Goal: Task Accomplishment & Management: Complete application form

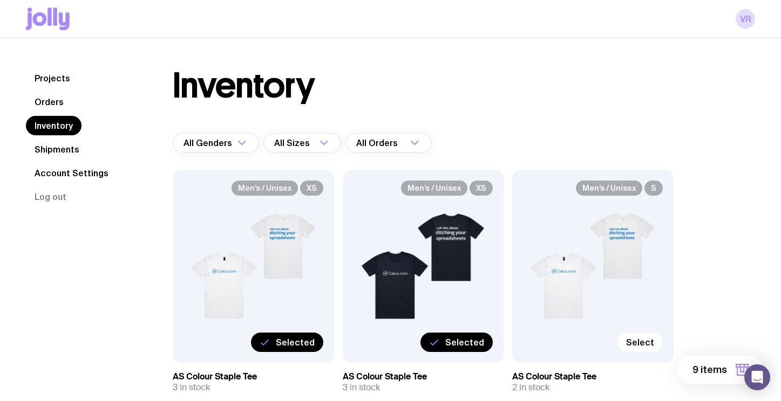
click at [712, 376] on button "9 items" at bounding box center [720, 370] width 86 height 28
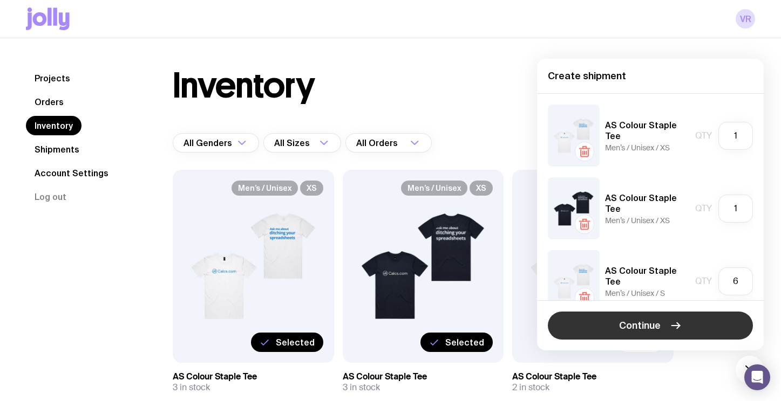
click at [665, 328] on button "Continue" at bounding box center [650, 326] width 205 height 28
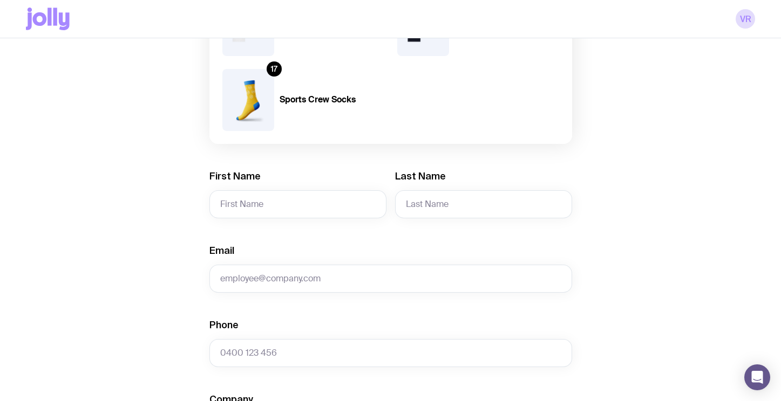
scroll to position [415, 0]
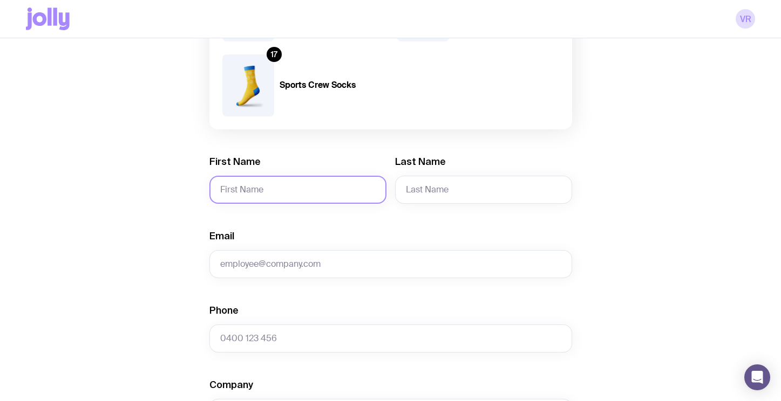
click at [251, 195] on input "First Name" at bounding box center [297, 190] width 177 height 28
type input "Vanesa"
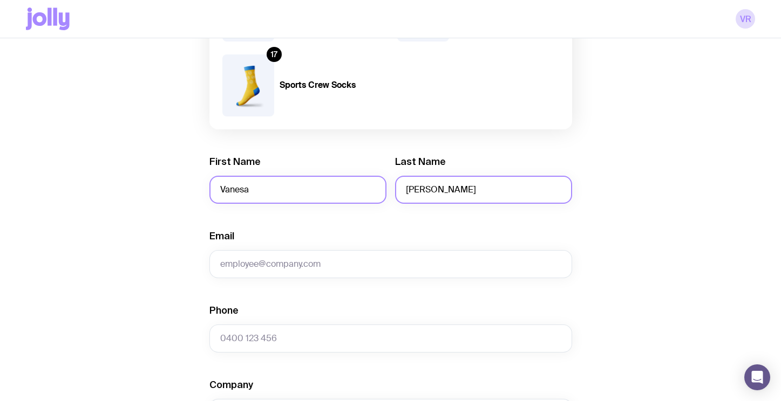
type input "[PERSON_NAME]"
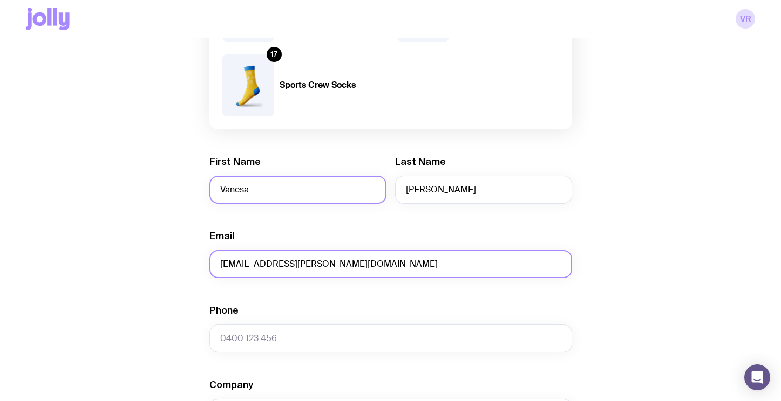
type input "[EMAIL_ADDRESS][PERSON_NAME][DOMAIN_NAME]"
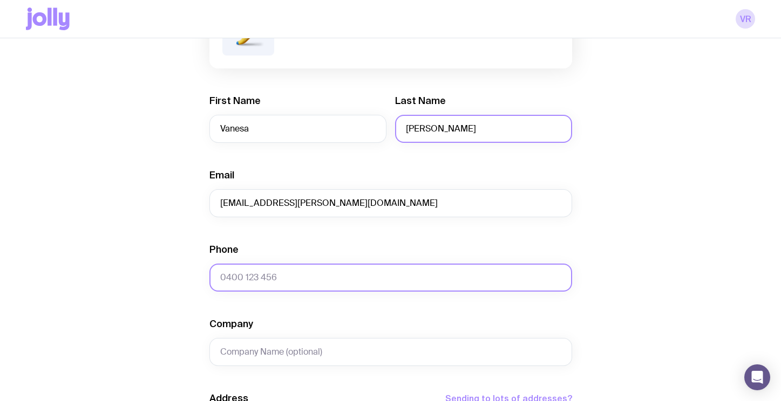
scroll to position [485, 0]
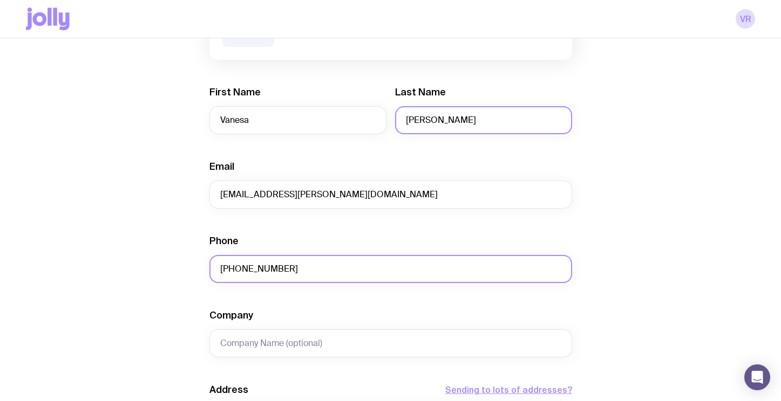
type input "[PHONE_NUMBER]"
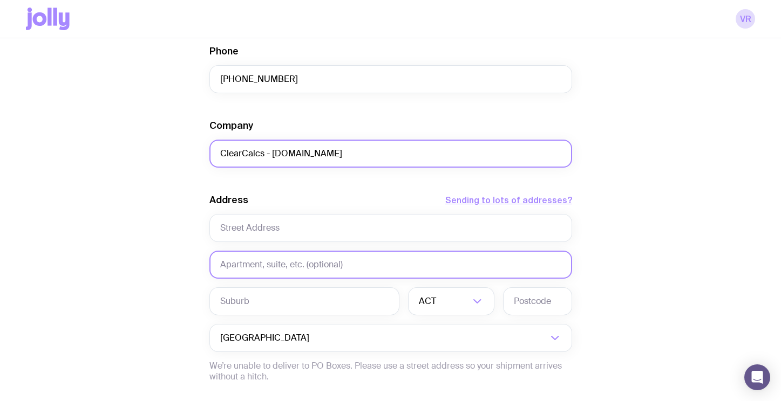
scroll to position [694, 0]
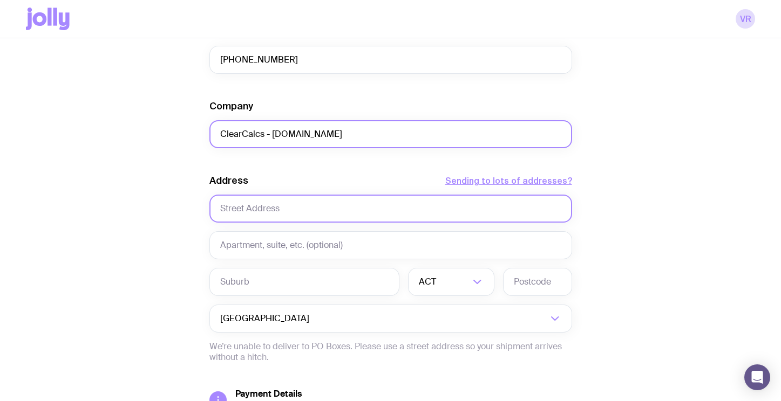
type input "ClearCalcs - [DOMAIN_NAME]"
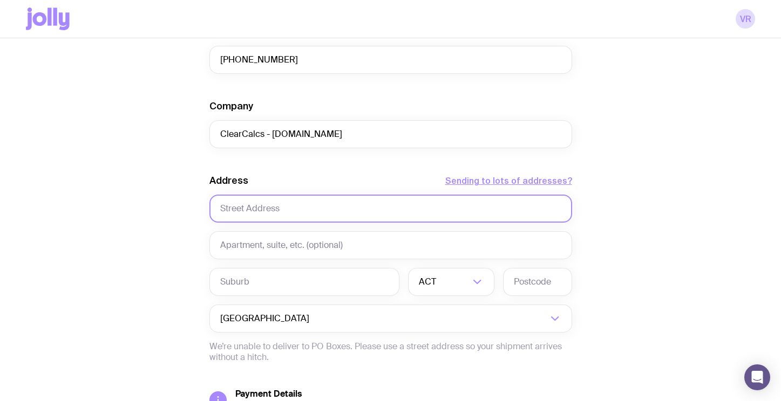
click at [292, 213] on input "text" at bounding box center [390, 209] width 363 height 28
type input "[STREET_ADDRESS]"
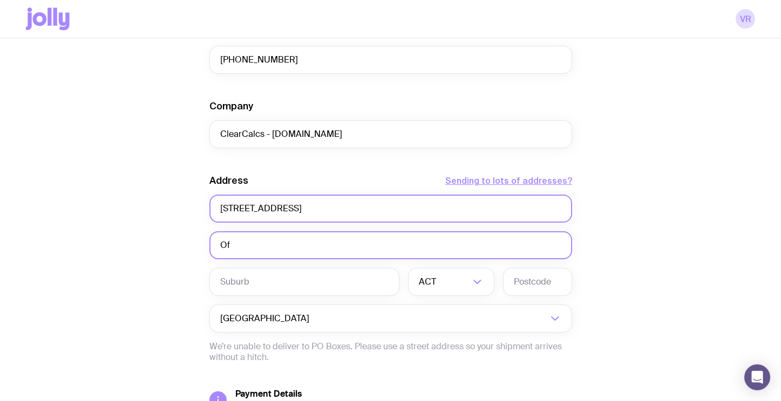
type input "O"
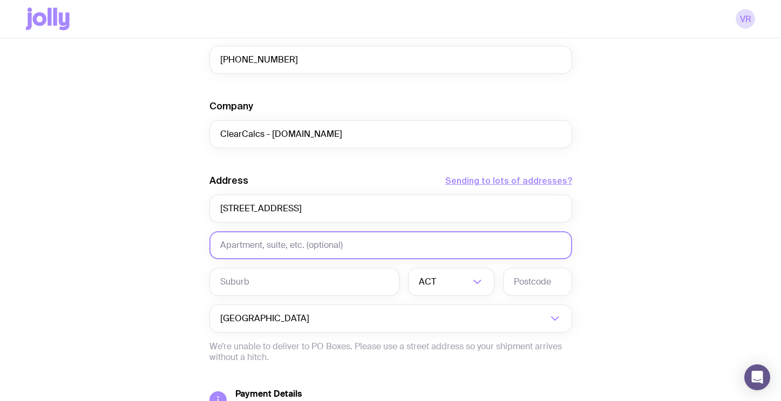
paste input "Office 06-169"
type input "Office 06-169"
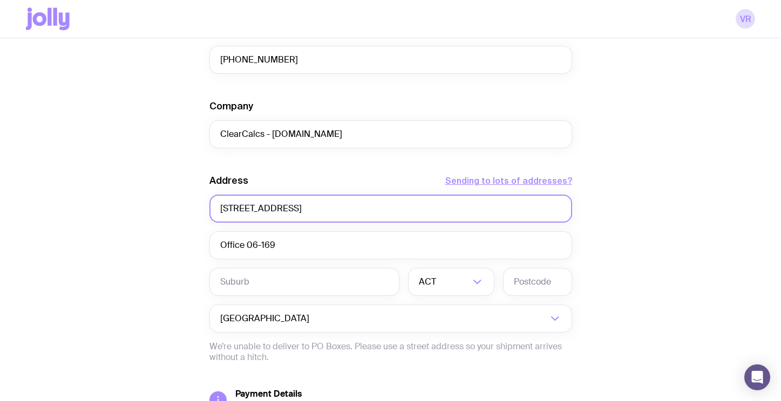
drag, startPoint x: 331, startPoint y: 208, endPoint x: 209, endPoint y: 213, distance: 121.5
click at [209, 212] on input "[STREET_ADDRESS]" at bounding box center [390, 209] width 363 height 28
paste input "53a-"
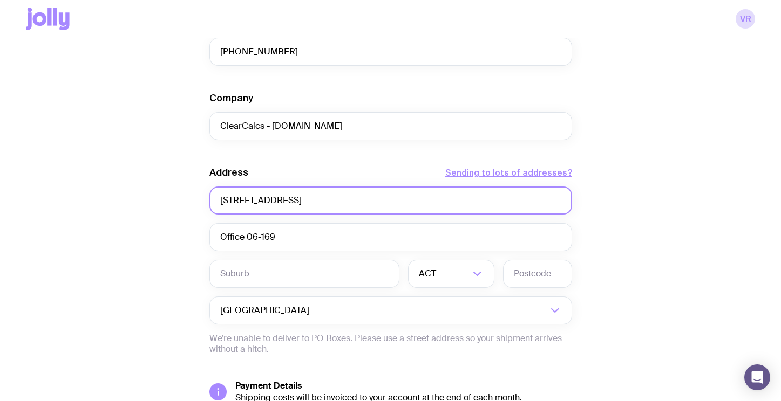
scroll to position [702, 0]
drag, startPoint x: 284, startPoint y: 197, endPoint x: 179, endPoint y: 196, distance: 105.2
paste input "53a-"
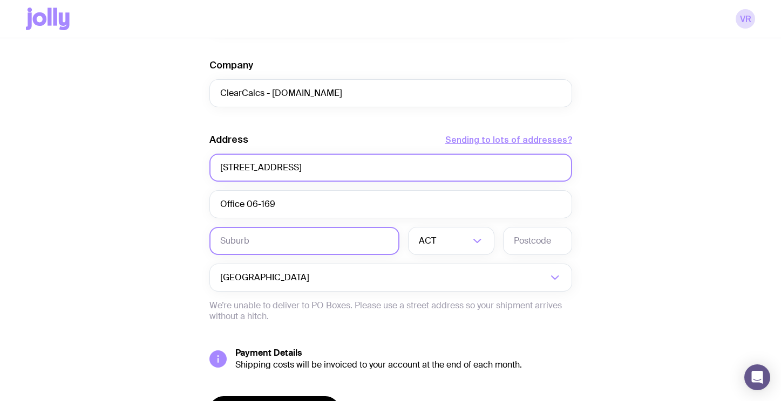
scroll to position [735, 0]
type input "[STREET_ADDRESS]"
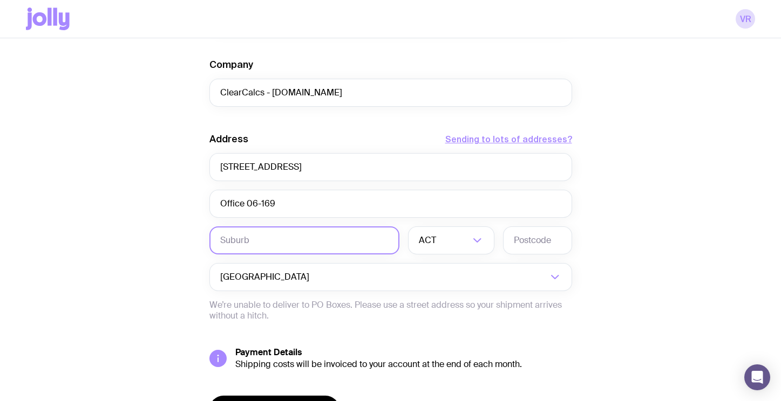
click at [336, 251] on input "text" at bounding box center [304, 241] width 190 height 28
click at [428, 248] on div "ACT" at bounding box center [439, 241] width 63 height 28
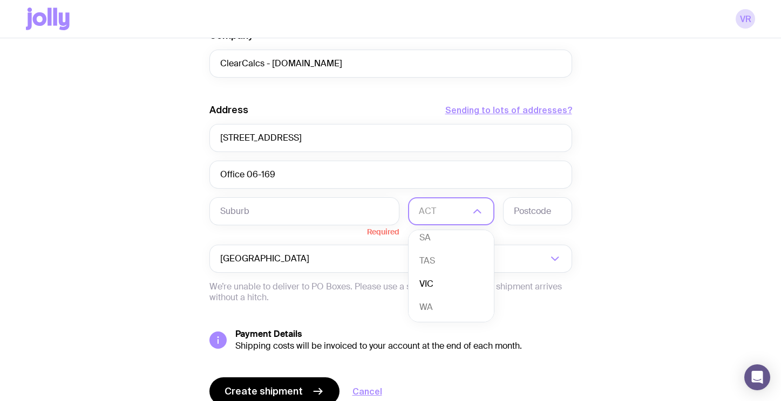
scroll to position [812, 0]
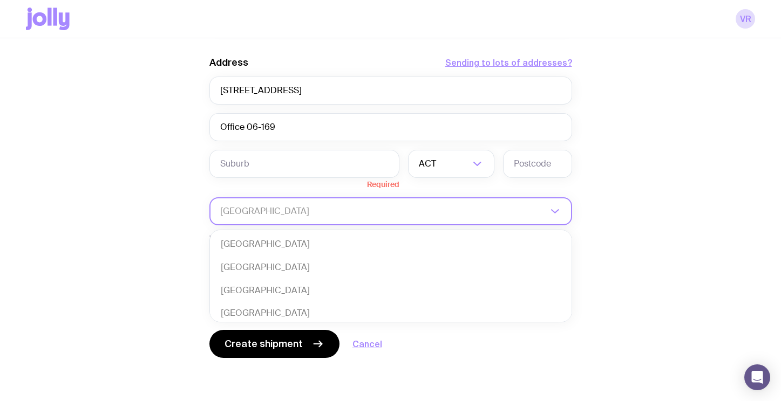
click at [542, 217] on input "Search for option" at bounding box center [383, 211] width 327 height 28
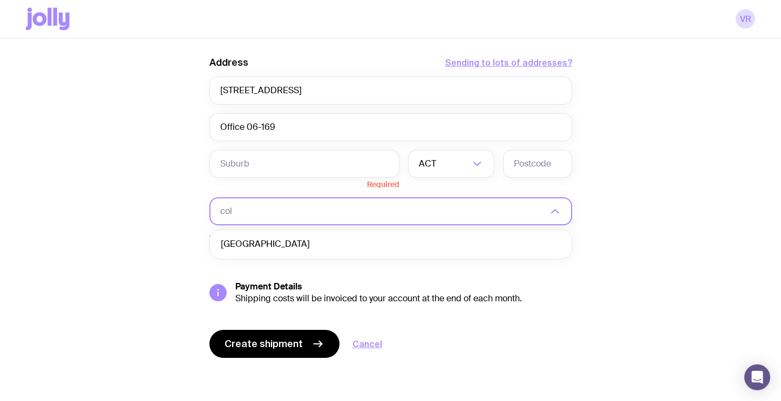
scroll to position [0, 0]
click at [521, 244] on li "[GEOGRAPHIC_DATA]" at bounding box center [390, 244] width 361 height 23
type input "colo"
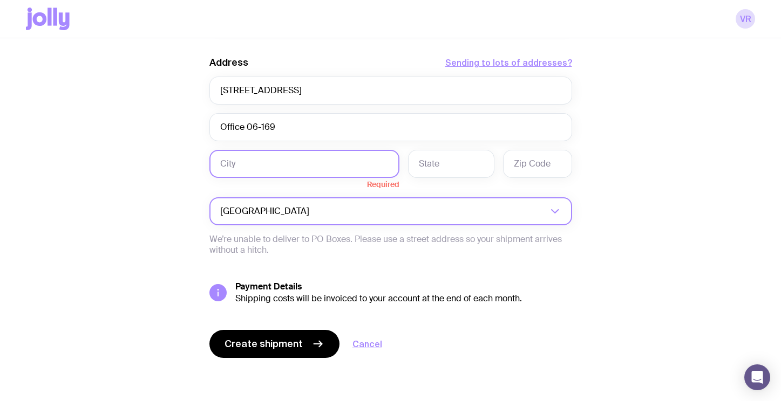
click at [354, 167] on input "text" at bounding box center [304, 164] width 190 height 28
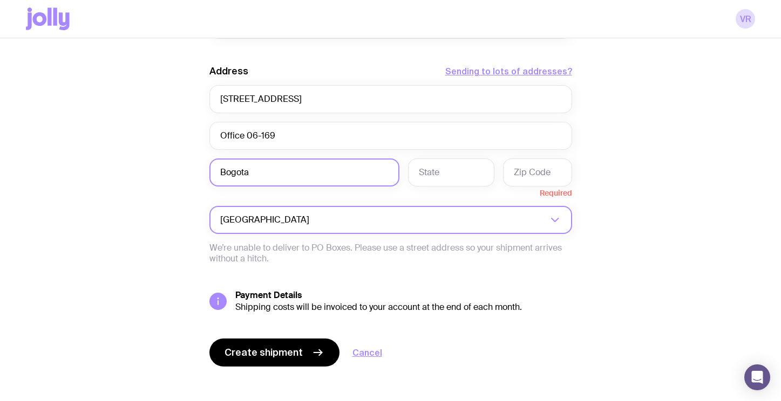
type input "Bogota"
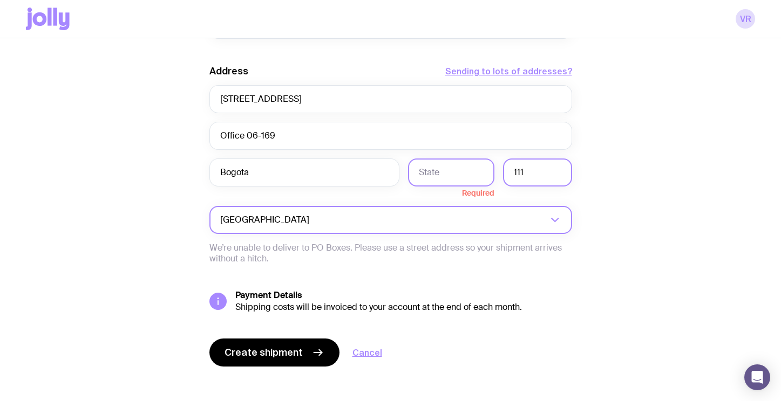
type input "111"
click at [449, 172] on input "text" at bounding box center [451, 173] width 86 height 28
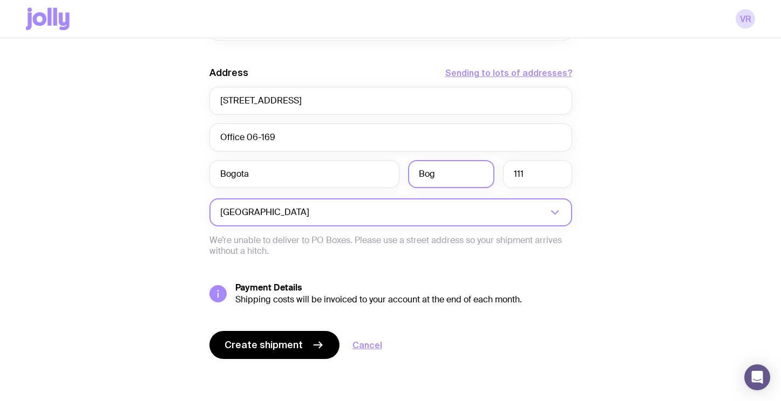
scroll to position [801, 0]
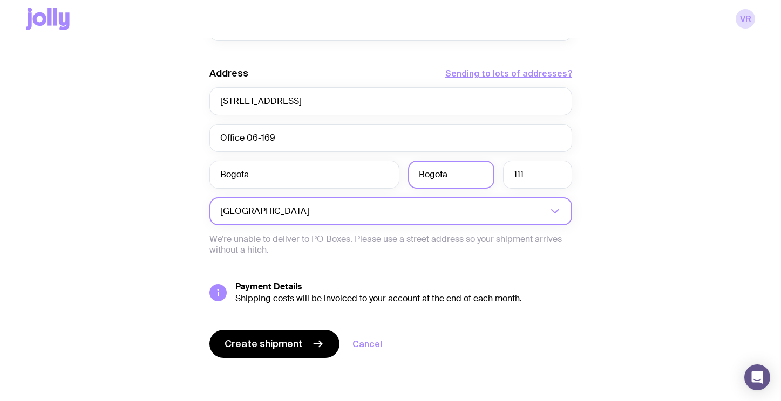
type input "Bogota"
click at [551, 169] on input "111" at bounding box center [537, 175] width 69 height 28
type input "111111"
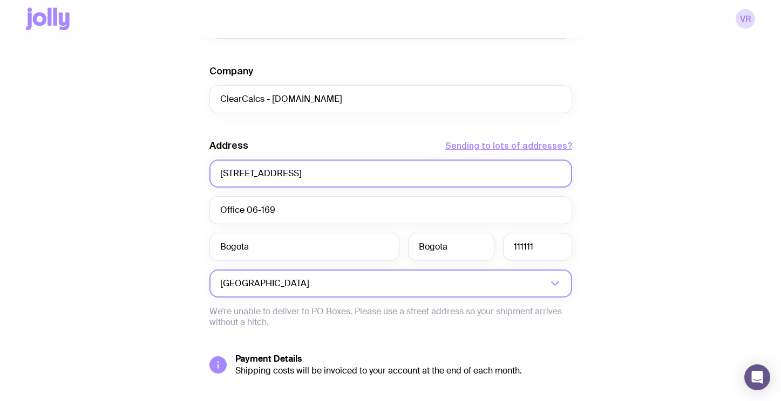
scroll to position [729, 0]
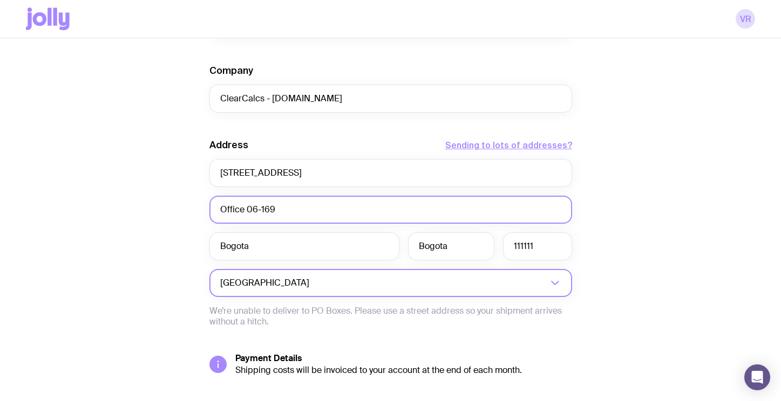
click at [306, 209] on input "Office 06-169" at bounding box center [390, 210] width 363 height 28
drag, startPoint x: 329, startPoint y: 211, endPoint x: 196, endPoint y: 204, distance: 132.9
paste input "Tower 2 - WeWork - Office 06-169"
type input "Tower 2 - WeWork - Office 06-169"
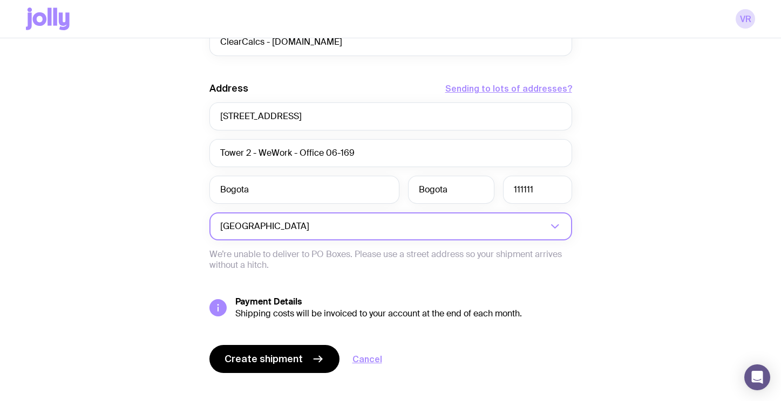
scroll to position [801, 0]
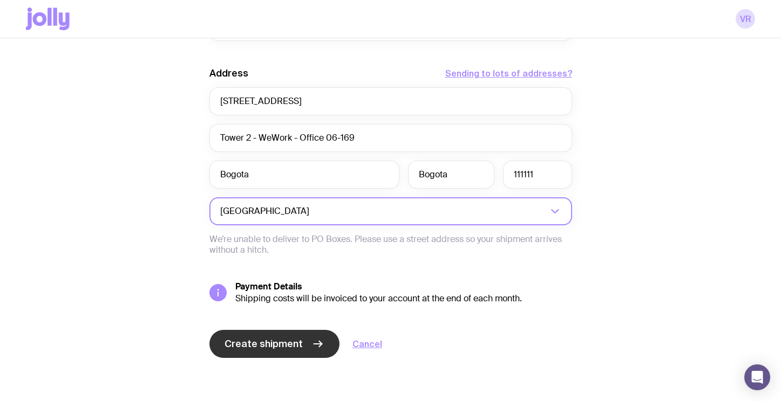
click at [278, 338] on span "Create shipment" at bounding box center [263, 344] width 78 height 13
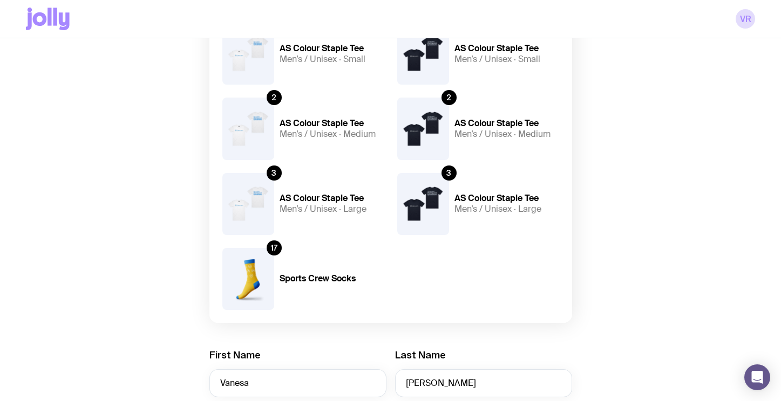
scroll to position [0, 0]
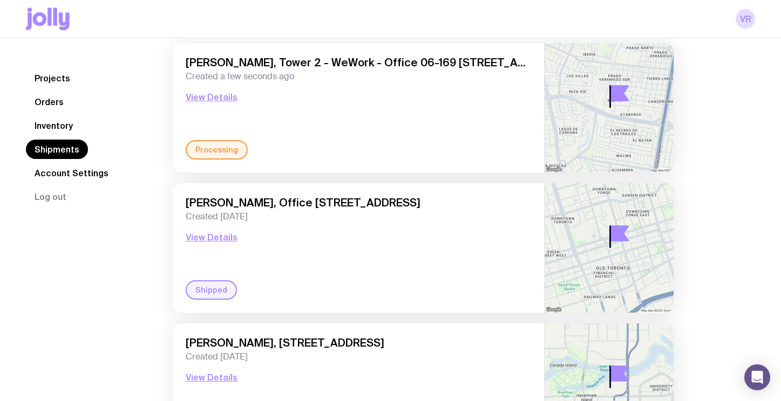
scroll to position [79, 0]
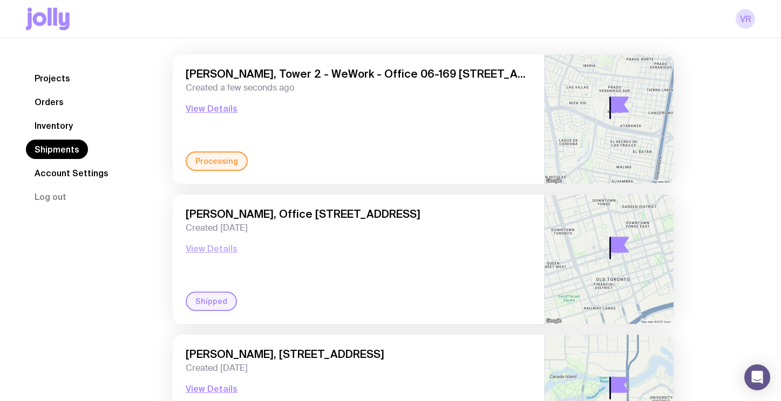
click at [215, 248] on button "View Details" at bounding box center [212, 248] width 52 height 13
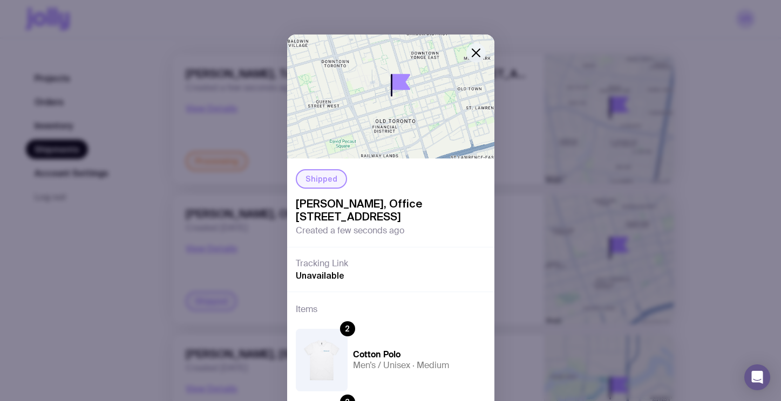
click at [472, 52] on icon "button" at bounding box center [476, 53] width 8 height 8
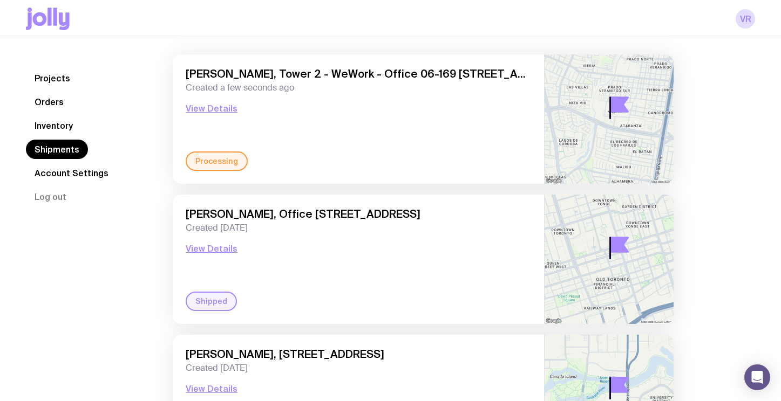
click at [585, 107] on img at bounding box center [608, 118] width 129 height 129
click at [204, 108] on button "View Details" at bounding box center [212, 108] width 52 height 13
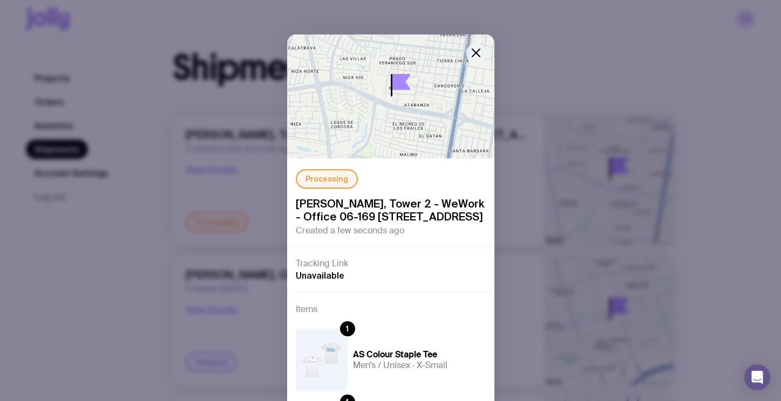
scroll to position [0, 0]
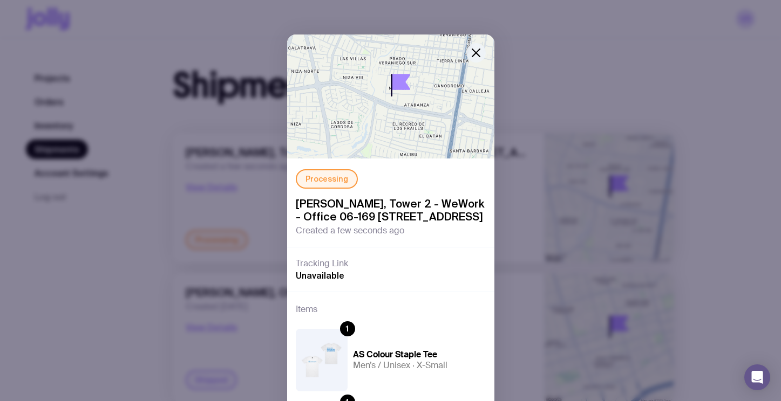
click at [475, 51] on icon "button" at bounding box center [475, 52] width 13 height 13
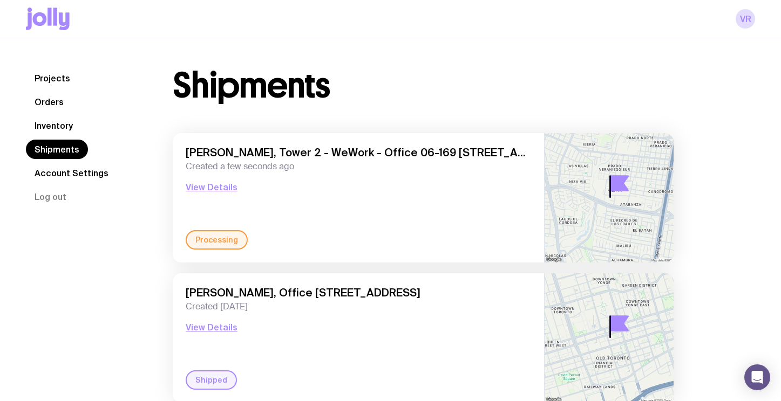
click at [324, 181] on div "[PERSON_NAME], Tower 2 - WeWork - Office 06-169 [STREET_ADDRESS] Created a few …" at bounding box center [358, 188] width 345 height 84
click at [213, 191] on button "View Details" at bounding box center [212, 187] width 52 height 13
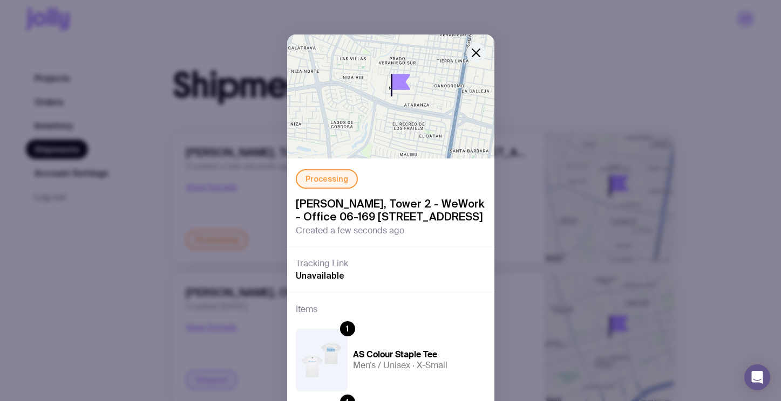
click at [473, 55] on icon "button" at bounding box center [476, 53] width 8 height 8
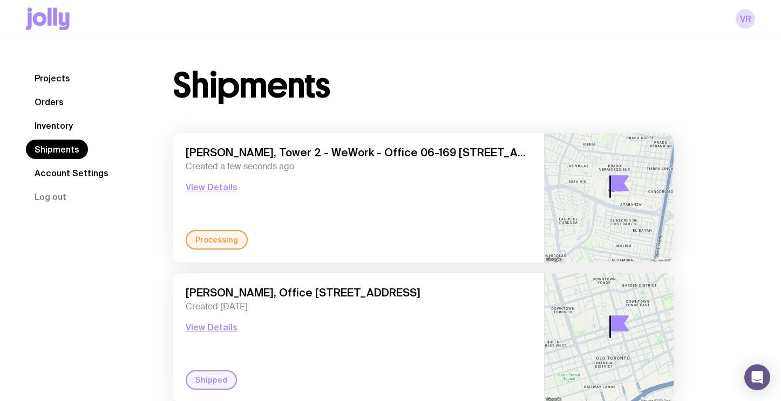
click at [51, 126] on link "Inventory" at bounding box center [54, 125] width 56 height 19
